Goal: Task Accomplishment & Management: Use online tool/utility

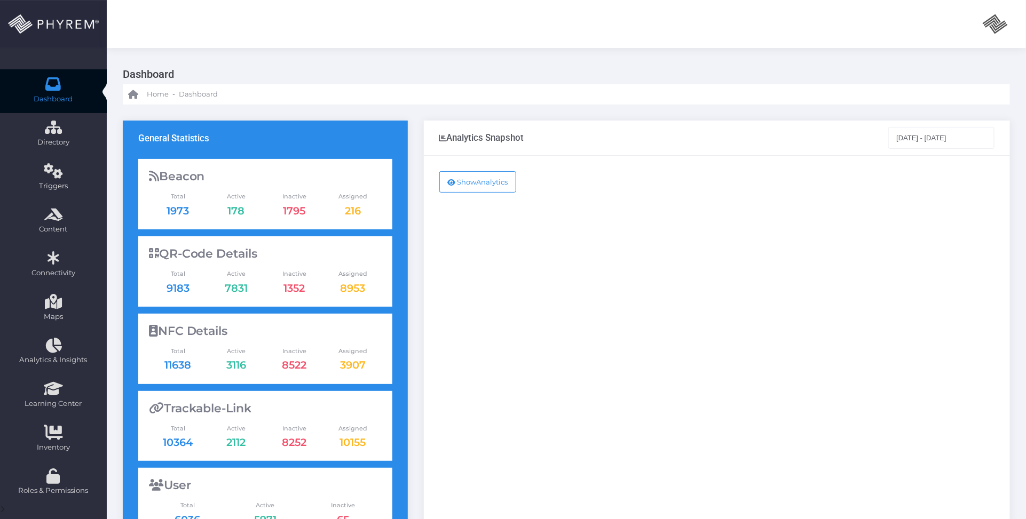
click at [543, 323] on div "Show Analytics" at bounding box center [717, 434] width 586 height 557
drag, startPoint x: 545, startPoint y: 321, endPoint x: 495, endPoint y: 308, distance: 51.8
click at [495, 308] on div "Show Analytics" at bounding box center [717, 434] width 586 height 557
click at [659, 282] on div "Show Analytics" at bounding box center [717, 434] width 586 height 557
click at [650, 329] on div "Show Analytics" at bounding box center [717, 434] width 586 height 557
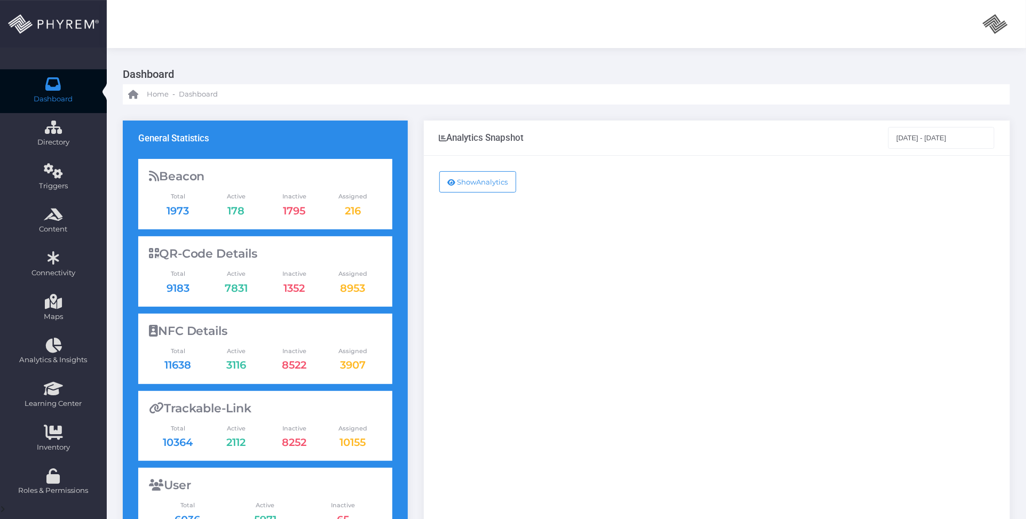
click at [698, 278] on div "Show Analytics" at bounding box center [717, 434] width 586 height 557
click at [575, 311] on div "Show Analytics" at bounding box center [717, 434] width 586 height 557
drag, startPoint x: 696, startPoint y: 261, endPoint x: 689, endPoint y: 281, distance: 20.6
click at [696, 263] on div "Show Analytics" at bounding box center [717, 434] width 586 height 557
click at [722, 307] on div "Show Analytics" at bounding box center [717, 434] width 586 height 557
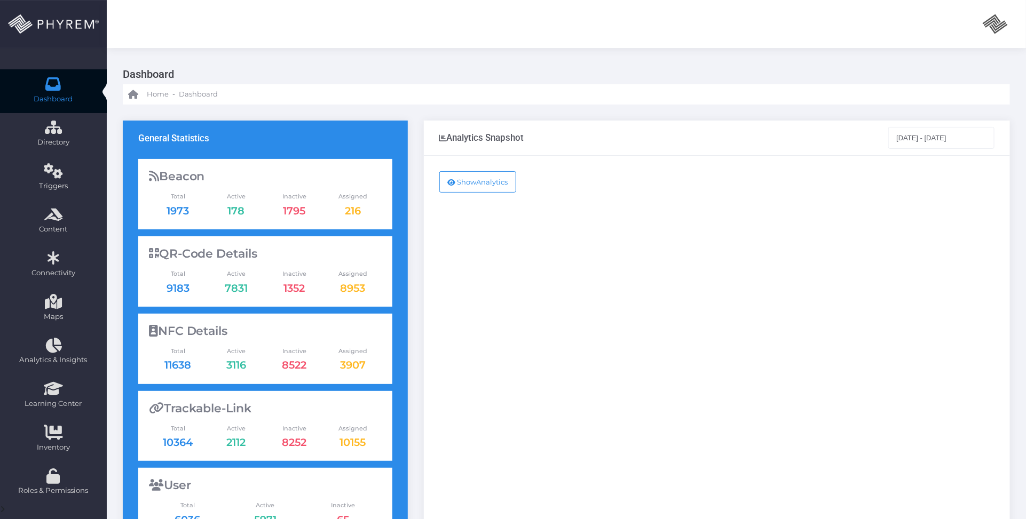
click at [743, 265] on div "Show Analytics" at bounding box center [717, 434] width 586 height 557
click at [729, 297] on div "Show Analytics" at bounding box center [717, 434] width 586 height 557
click at [867, 311] on div "Show Analytics" at bounding box center [717, 434] width 586 height 557
click at [673, 267] on div "Show Analytics" at bounding box center [717, 434] width 586 height 557
